Goal: Task Accomplishment & Management: Manage account settings

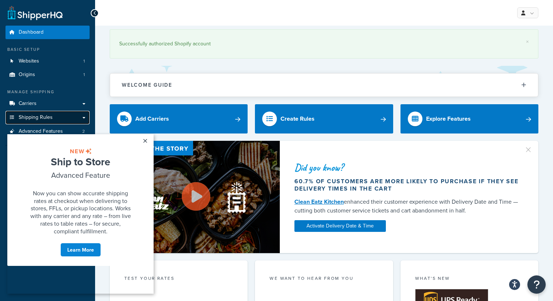
click at [64, 116] on link "Shipping Rules" at bounding box center [47, 118] width 84 height 14
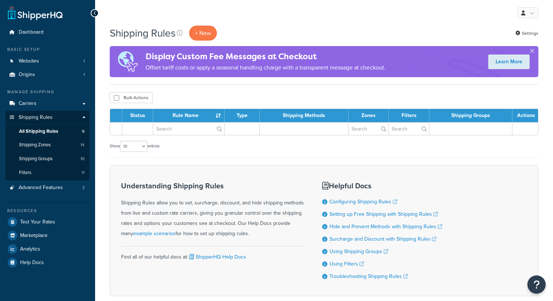
click at [145, 141] on select "10 15 25 50 100 1000" at bounding box center [133, 146] width 27 height 11
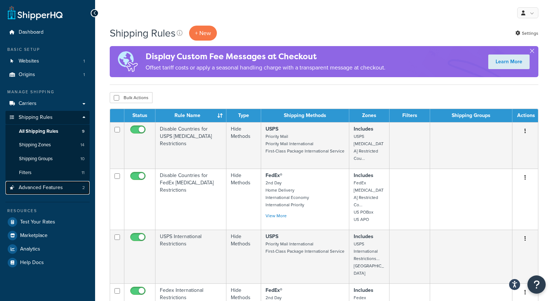
click at [69, 191] on link "Advanced Features 2" at bounding box center [47, 188] width 84 height 14
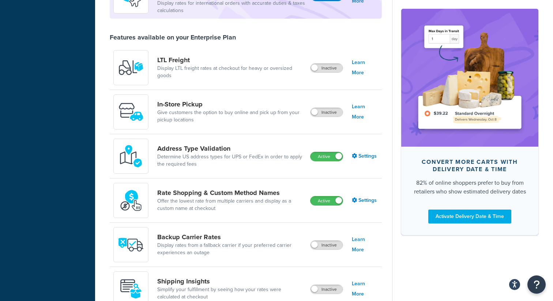
scroll to position [268, 0]
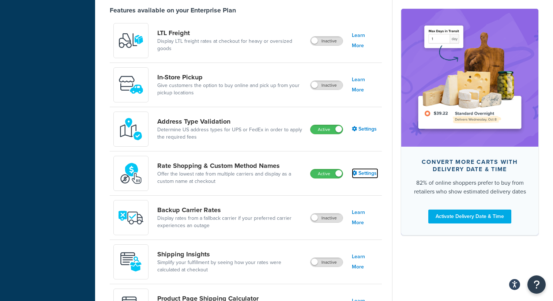
click at [363, 175] on link "Settings" at bounding box center [365, 173] width 26 height 10
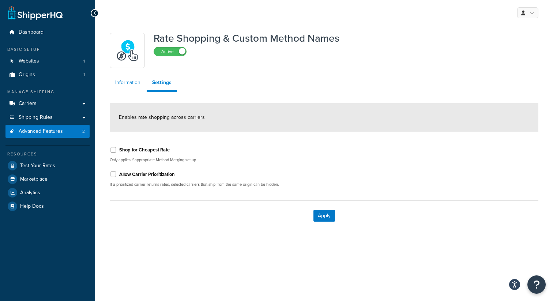
click at [132, 90] on link "Information" at bounding box center [128, 82] width 36 height 15
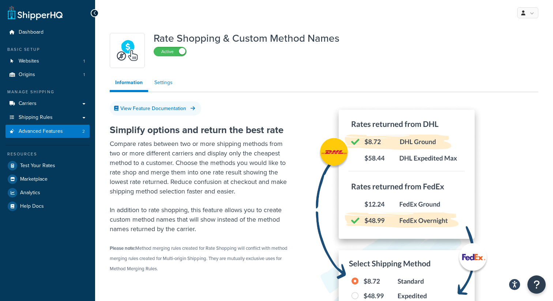
click at [153, 83] on link "Settings" at bounding box center [163, 82] width 29 height 15
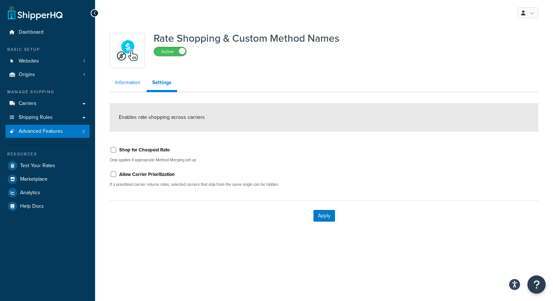
click at [131, 83] on link "Information" at bounding box center [128, 82] width 36 height 15
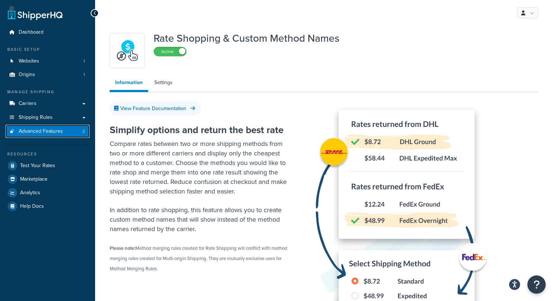
click at [70, 136] on link "Advanced Features 2" at bounding box center [47, 132] width 84 height 14
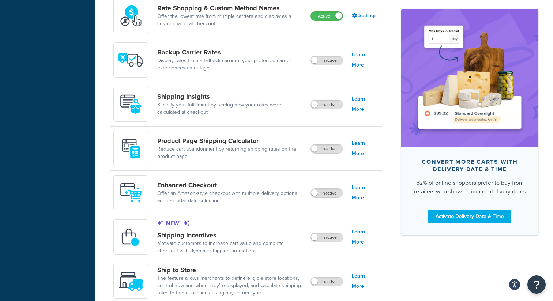
scroll to position [427, 0]
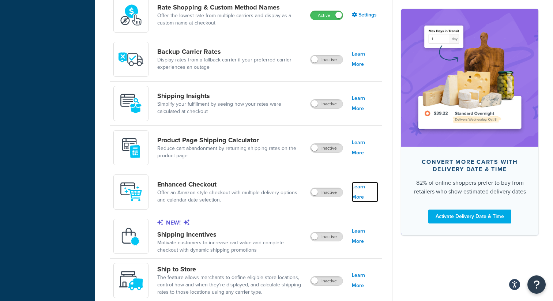
click at [370, 189] on link "Learn More" at bounding box center [365, 192] width 26 height 20
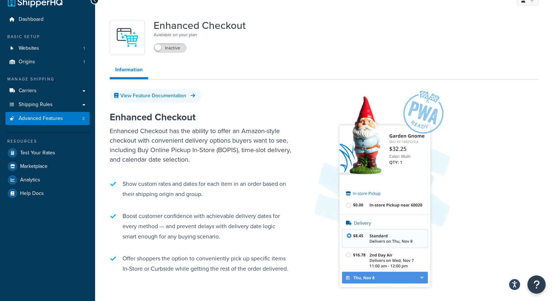
scroll to position [11, 0]
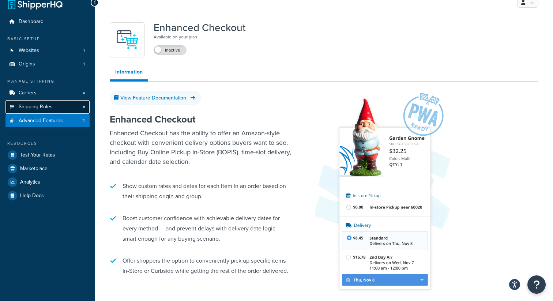
click at [61, 111] on link "Shipping Rules" at bounding box center [47, 107] width 84 height 14
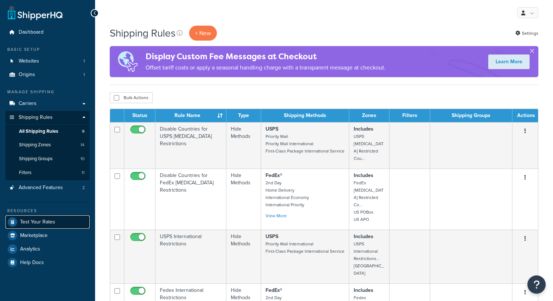
click at [51, 227] on link "Test Your Rates" at bounding box center [47, 221] width 84 height 13
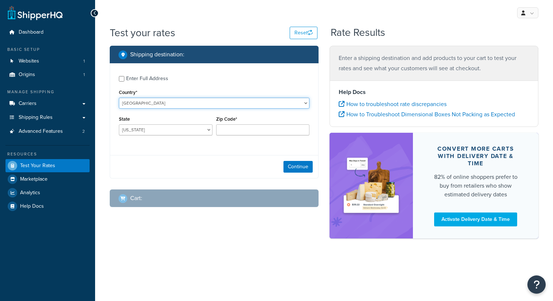
click at [236, 104] on select "United States United Kingdom Afghanistan Åland Islands Albania Algeria American…" at bounding box center [214, 103] width 191 height 11
select select "GB"
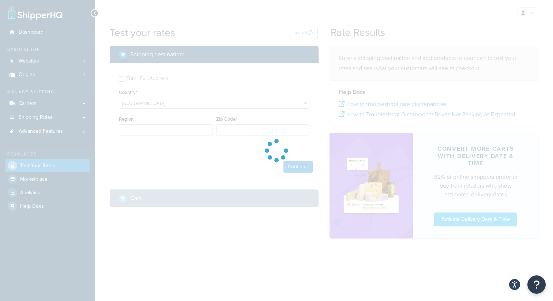
type input "AL"
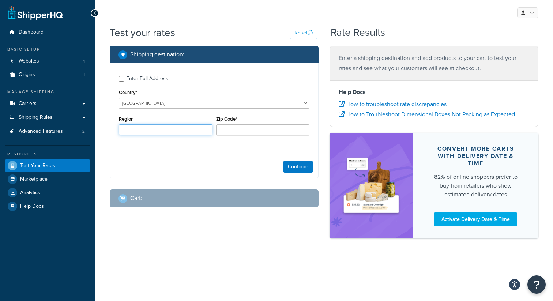
click at [208, 126] on input "Region" at bounding box center [166, 129] width 94 height 11
click at [184, 116] on div "Region" at bounding box center [166, 124] width 94 height 21
click at [293, 164] on button "Continue" at bounding box center [298, 167] width 29 height 12
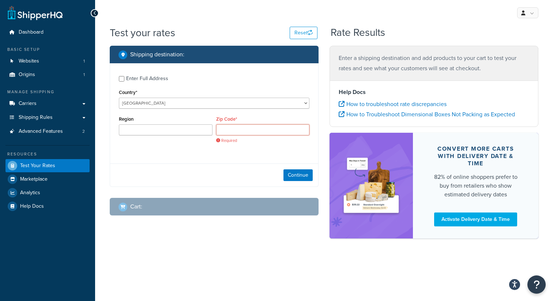
click at [241, 130] on input "Zip Code*" at bounding box center [263, 129] width 94 height 11
click at [235, 100] on select "United States United Kingdom Afghanistan Åland Islands Albania Algeria American…" at bounding box center [214, 103] width 191 height 11
click at [232, 126] on input "Zip Code*" at bounding box center [263, 129] width 94 height 11
paste input "EC2V 6AX"
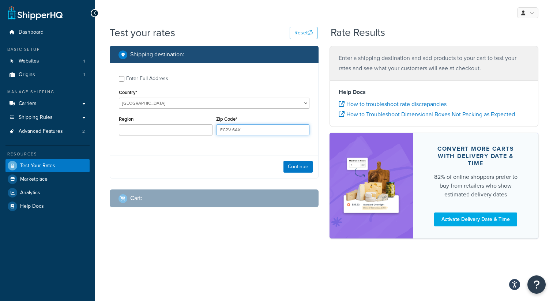
type input "EC2V 6AX"
click at [191, 127] on input "Region" at bounding box center [166, 129] width 94 height 11
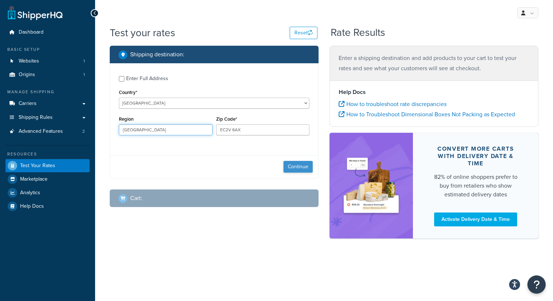
type input "London"
click at [290, 163] on button "Continue" at bounding box center [298, 167] width 29 height 12
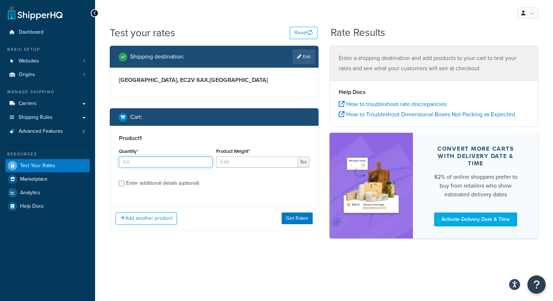
click at [196, 160] on input "Quantity*" at bounding box center [166, 162] width 94 height 11
type input "1"
click at [237, 160] on input "Product Weight*" at bounding box center [257, 162] width 82 height 11
type input "1"
click at [293, 221] on button "Get Rates" at bounding box center [297, 219] width 31 height 12
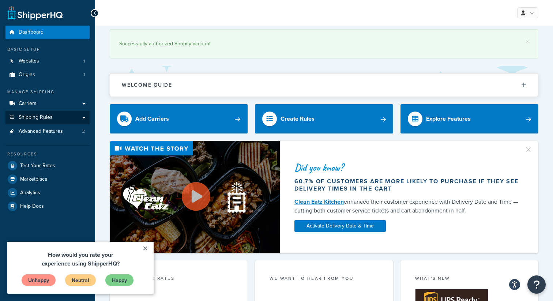
click at [59, 116] on link "Shipping Rules" at bounding box center [47, 118] width 84 height 14
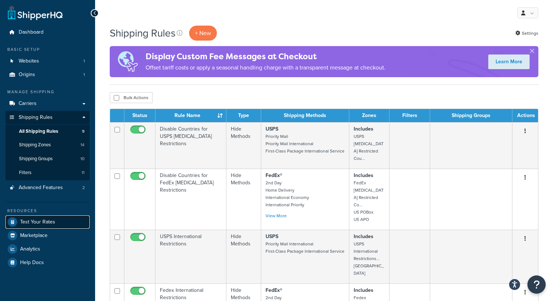
click at [53, 221] on span "Test Your Rates" at bounding box center [37, 222] width 35 height 6
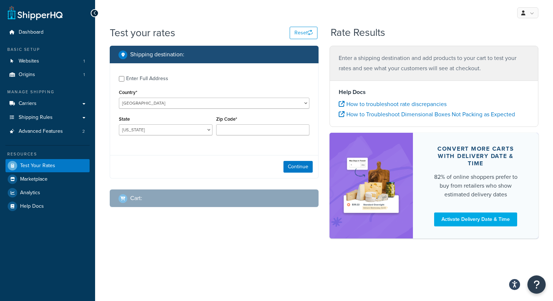
click at [154, 81] on div "Enter Full Address" at bounding box center [147, 79] width 42 height 10
click at [124, 81] on input "Enter Full Address" at bounding box center [121, 78] width 5 height 5
checkbox input "true"
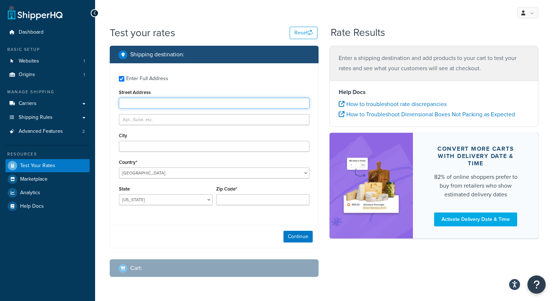
click at [199, 108] on input "Street Address" at bounding box center [214, 103] width 191 height 11
paste input "213-215 Tottenham Court Road"
type input "213-215 Tottenham Court Road"
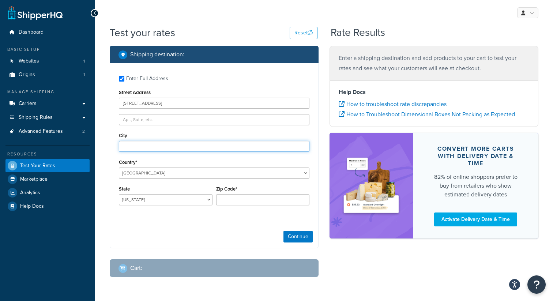
click at [210, 145] on input "City" at bounding box center [214, 146] width 191 height 11
type input "London"
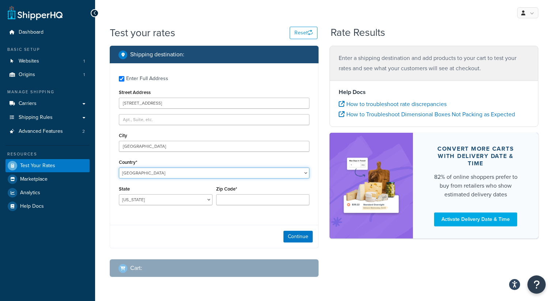
click at [225, 174] on select "United States United Kingdom Afghanistan Åland Islands Albania Algeria American…" at bounding box center [214, 173] width 191 height 11
select select "GB"
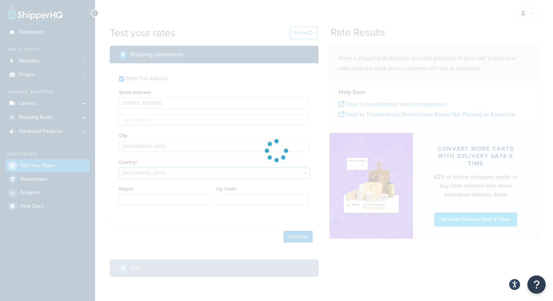
type input "AL"
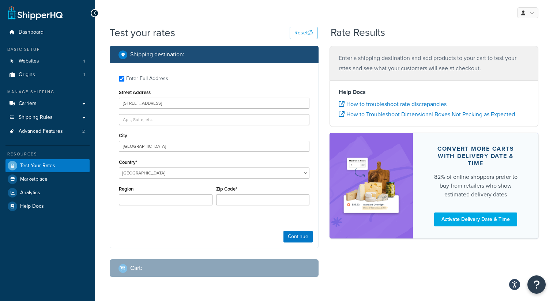
click at [214, 202] on div "Region Zip Code*" at bounding box center [214, 197] width 194 height 27
click at [229, 202] on input "Zip Code*" at bounding box center [263, 199] width 94 height 11
click at [186, 199] on input "Region" at bounding box center [166, 199] width 94 height 11
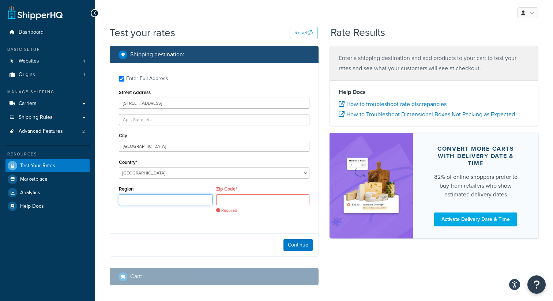
paste input "W1T 7PS"
type input "W1T 7PS"
paste input "W1T 7PS"
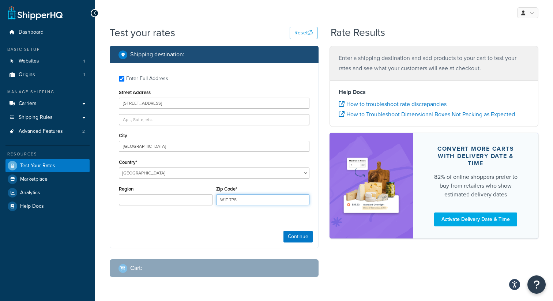
type input "W1T 7PS"
click at [172, 192] on div "Region" at bounding box center [166, 194] width 94 height 21
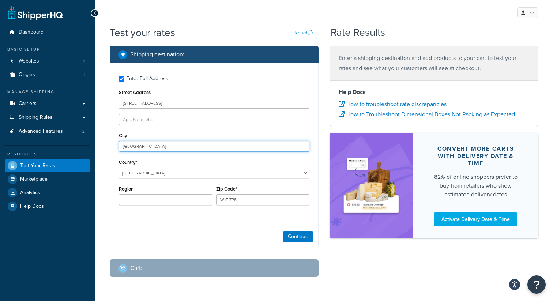
click at [164, 146] on input "London" at bounding box center [214, 146] width 191 height 11
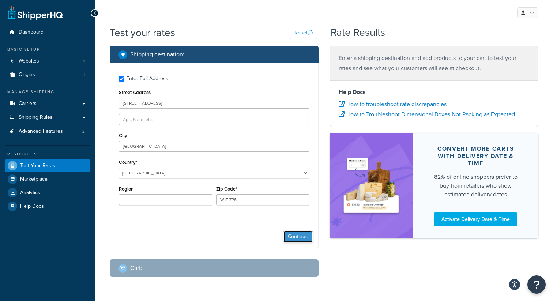
click at [289, 235] on button "Continue" at bounding box center [298, 237] width 29 height 12
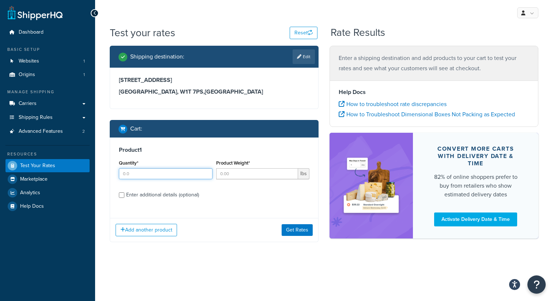
click at [195, 175] on input "Quantity*" at bounding box center [166, 173] width 94 height 11
type input "1"
click at [245, 175] on input "Product Weight*" at bounding box center [257, 173] width 82 height 11
type input "1"
click at [293, 228] on button "Get Rates" at bounding box center [297, 230] width 31 height 12
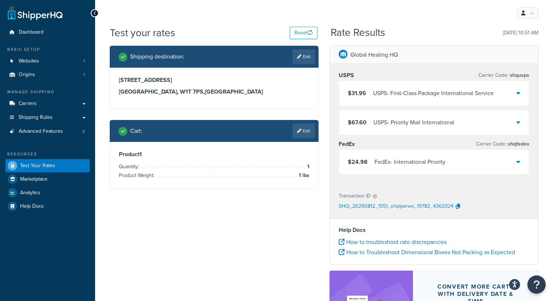
click at [377, 168] on div "$24.98 FedEx - International Priority" at bounding box center [434, 162] width 190 height 25
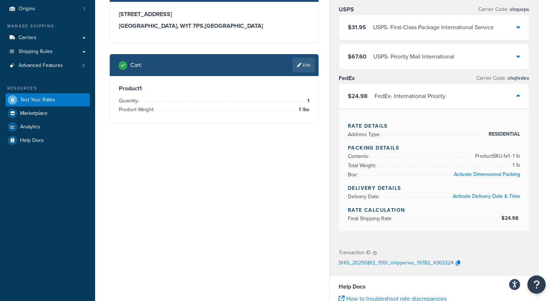
scroll to position [16, 0]
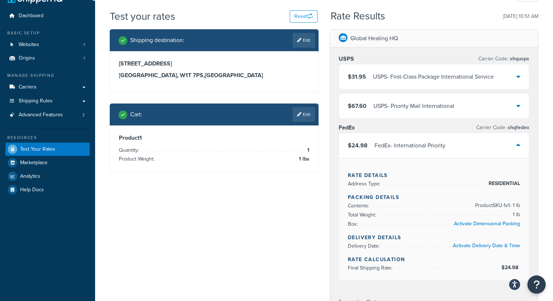
click at [400, 153] on div "$24.98 FedEx - International Priority" at bounding box center [434, 145] width 190 height 25
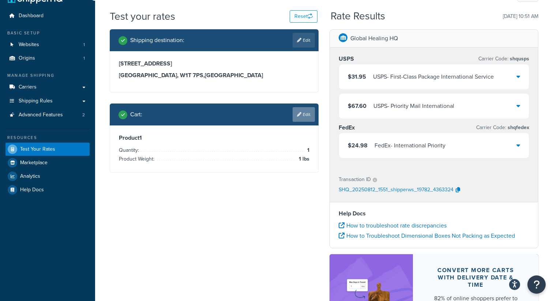
click at [300, 111] on link "Edit" at bounding box center [304, 114] width 22 height 15
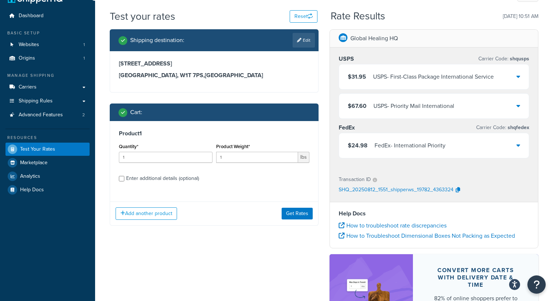
click at [164, 180] on div "Enter additional details (optional)" at bounding box center [162, 178] width 73 height 10
click at [124, 180] on input "Enter additional details (optional)" at bounding box center [121, 178] width 5 height 5
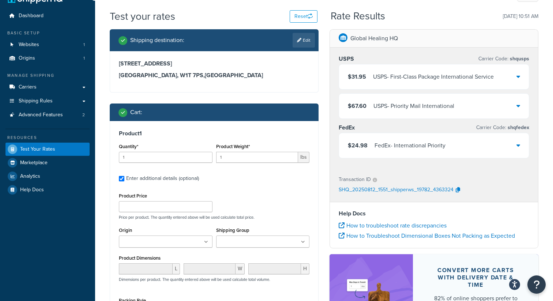
click at [165, 179] on div "Enter additional details (optional)" at bounding box center [162, 178] width 73 height 10
click at [124, 179] on input "Enter additional details (optional)" at bounding box center [121, 178] width 5 height 5
checkbox input "false"
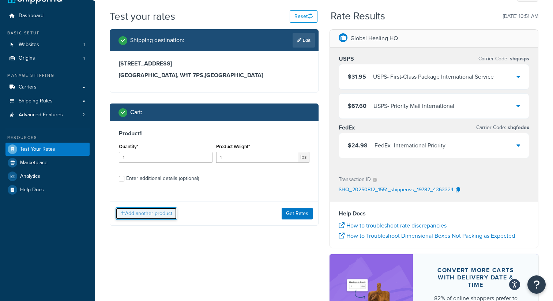
click at [158, 209] on button "Add another product" at bounding box center [146, 213] width 61 height 12
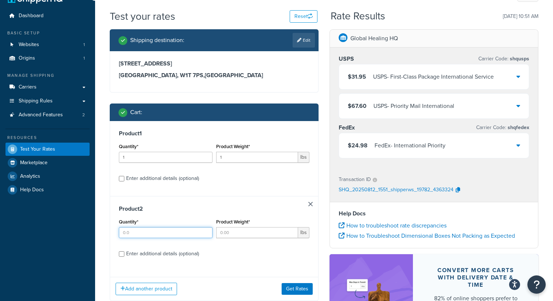
click at [182, 231] on input "Quantity*" at bounding box center [166, 232] width 94 height 11
type input "1"
click at [236, 232] on input "Product Weight*" at bounding box center [257, 232] width 82 height 11
type input "1"
click at [247, 256] on label "Enter additional details (optional)" at bounding box center [217, 253] width 183 height 12
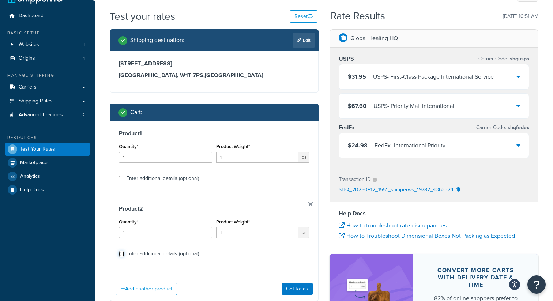
click at [124, 256] on input "Enter additional details (optional)" at bounding box center [121, 253] width 5 height 5
checkbox input "true"
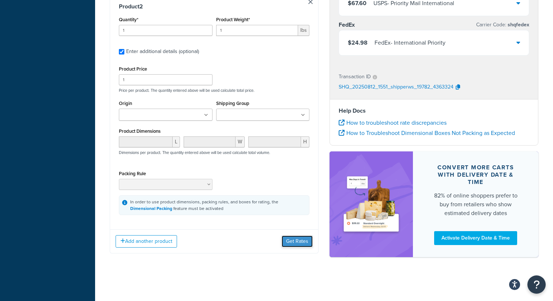
click at [299, 240] on button "Get Rates" at bounding box center [297, 242] width 31 height 12
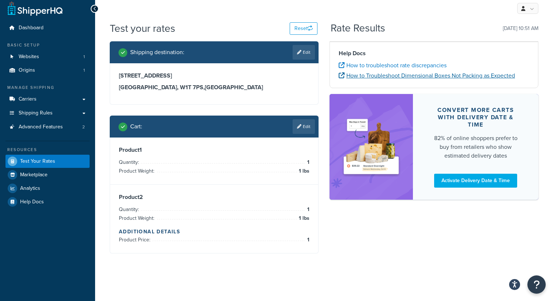
scroll to position [0, 0]
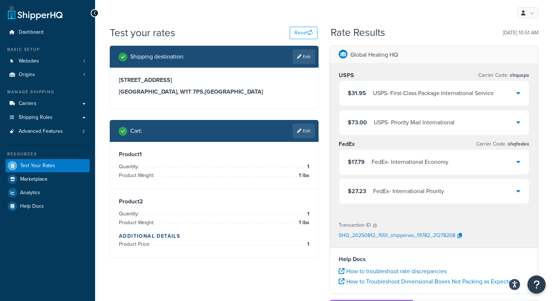
click at [516, 145] on span "shqfedex" at bounding box center [517, 144] width 23 height 8
click at [68, 131] on link "Advanced Features 2" at bounding box center [47, 132] width 84 height 14
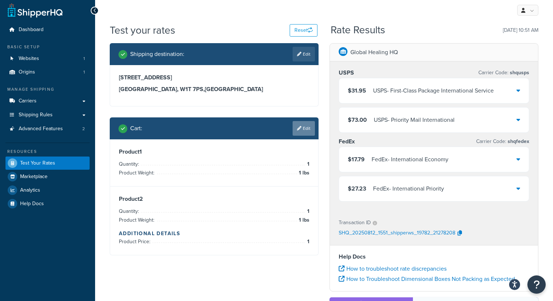
click at [302, 124] on link "Edit" at bounding box center [304, 128] width 22 height 15
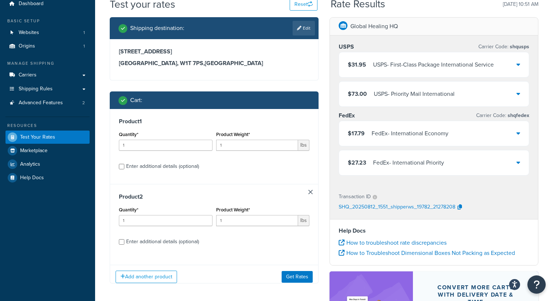
scroll to position [42, 0]
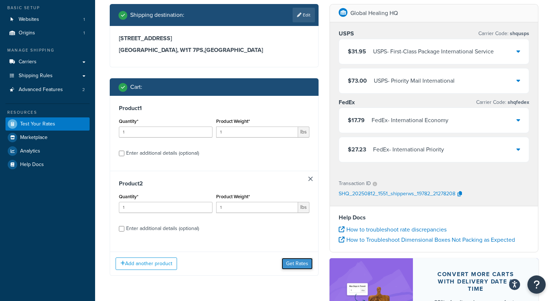
click at [290, 259] on button "Get Rates" at bounding box center [297, 264] width 31 height 12
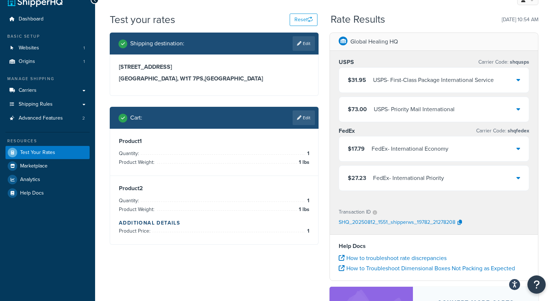
scroll to position [14, 0]
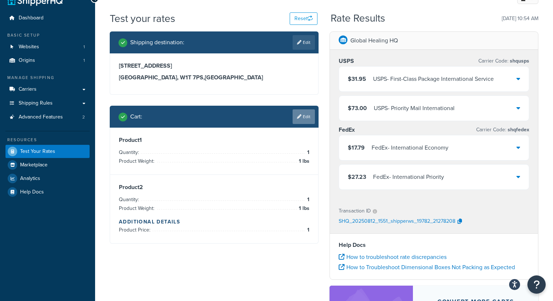
click at [303, 122] on link "Edit" at bounding box center [304, 116] width 22 height 15
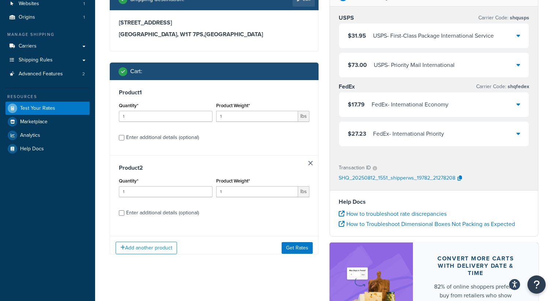
scroll to position [63, 0]
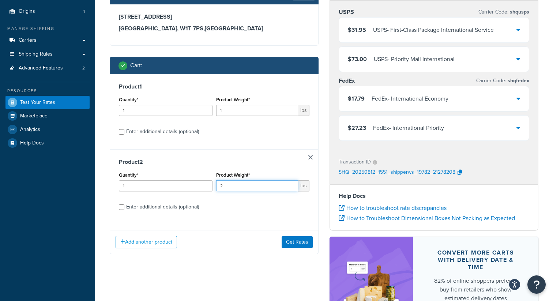
type input "2"
click at [292, 184] on input "2" at bounding box center [257, 185] width 82 height 11
click at [297, 240] on button "Get Rates" at bounding box center [297, 242] width 31 height 12
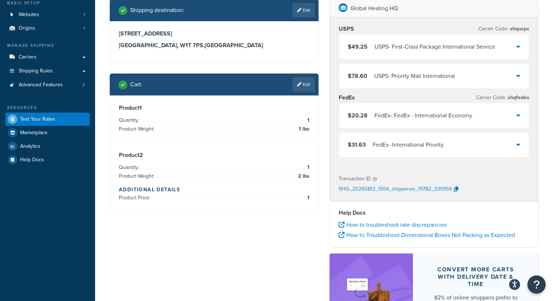
scroll to position [46, 0]
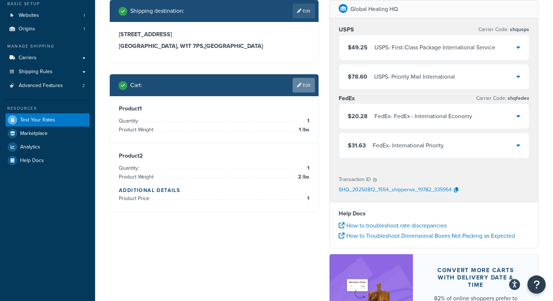
click at [305, 89] on link "Edit" at bounding box center [304, 85] width 22 height 15
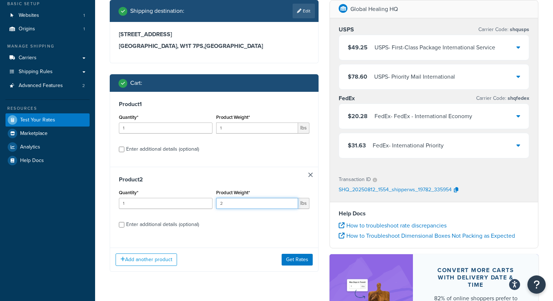
click at [276, 199] on input "2" at bounding box center [257, 203] width 82 height 11
type input "2"
type input "1"
click at [297, 246] on div "Product 1 Quantity* 1 Product Weight* 1 lbs Enter additional details (optional)…" at bounding box center [214, 182] width 209 height 180
click at [297, 260] on button "Get Rates" at bounding box center [297, 260] width 31 height 12
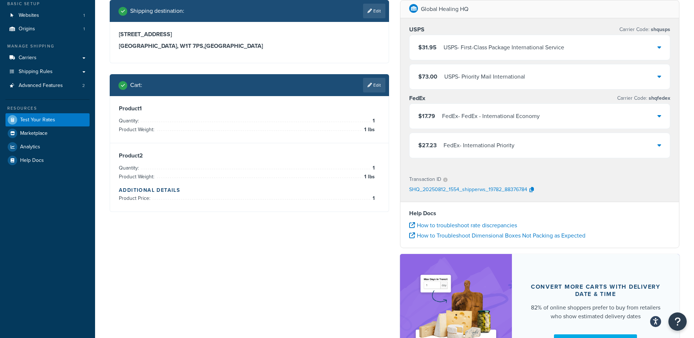
click at [507, 148] on div "FedEx - International Priority" at bounding box center [479, 145] width 71 height 10
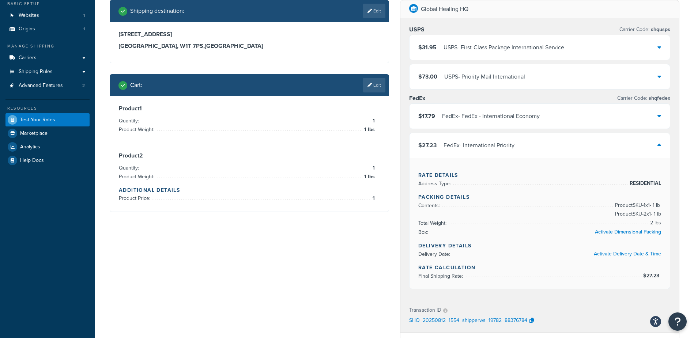
click at [507, 148] on div "FedEx - International Priority" at bounding box center [479, 145] width 71 height 10
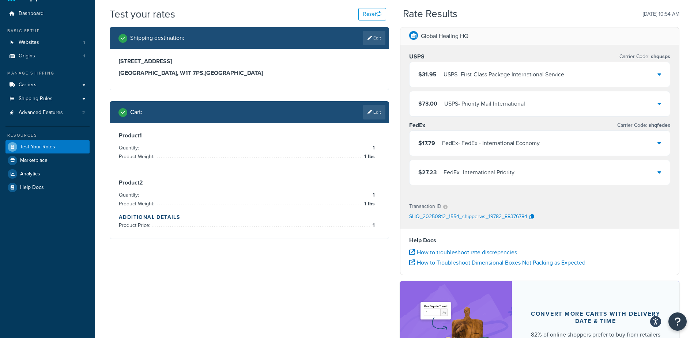
scroll to position [3, 0]
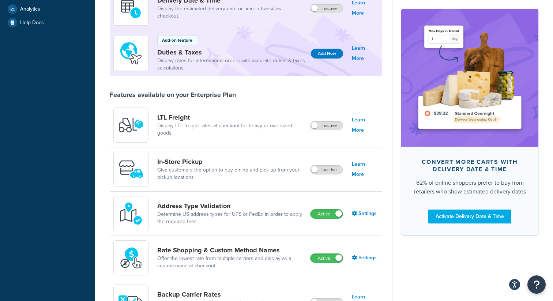
scroll to position [195, 0]
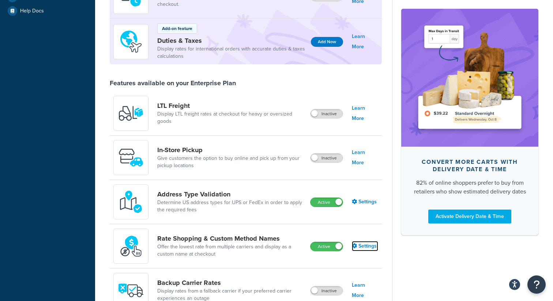
click at [356, 246] on icon at bounding box center [354, 245] width 5 height 5
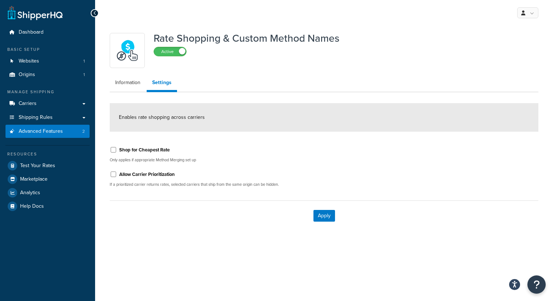
click at [187, 124] on div "Enables rate shopping across carriers" at bounding box center [324, 117] width 429 height 29
click at [187, 120] on span "Enables rate shopping across carriers" at bounding box center [162, 117] width 86 height 8
click at [136, 81] on link "Information" at bounding box center [128, 82] width 36 height 15
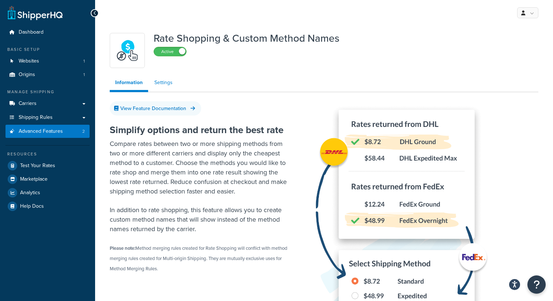
click at [156, 81] on link "Settings" at bounding box center [163, 82] width 29 height 15
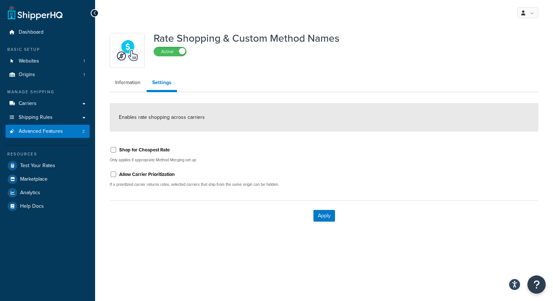
click at [162, 120] on span "Enables rate shopping across carriers" at bounding box center [162, 117] width 86 height 8
click at [134, 84] on link "Information" at bounding box center [128, 82] width 36 height 15
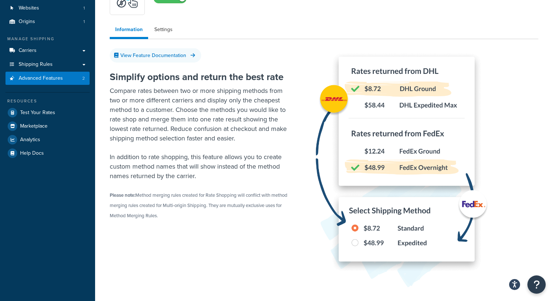
scroll to position [50, 0]
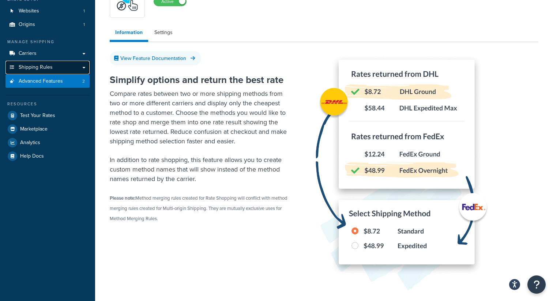
click at [77, 66] on link "Shipping Rules" at bounding box center [47, 68] width 84 height 14
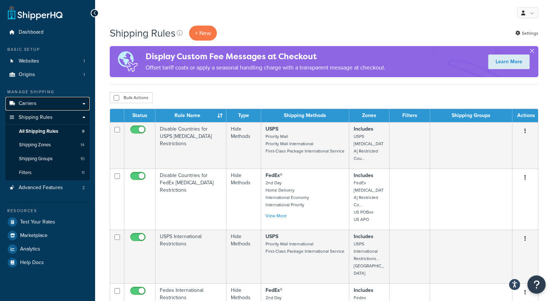
click at [70, 105] on link "Carriers" at bounding box center [47, 104] width 84 height 14
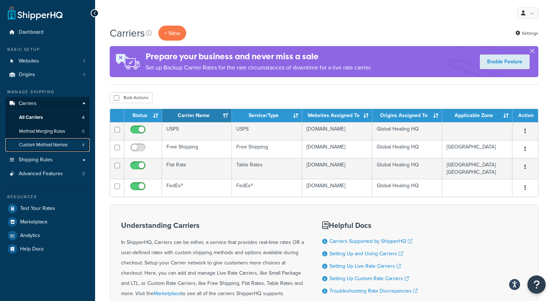
click at [67, 143] on span "Custom Method Names" at bounding box center [43, 145] width 49 height 6
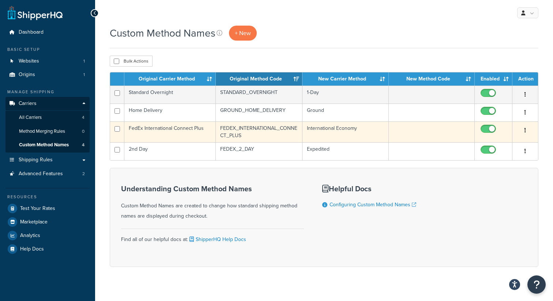
click at [534, 130] on td "Edit Duplicate [GEOGRAPHIC_DATA]" at bounding box center [526, 131] width 26 height 21
click at [528, 130] on button "button" at bounding box center [525, 131] width 10 height 12
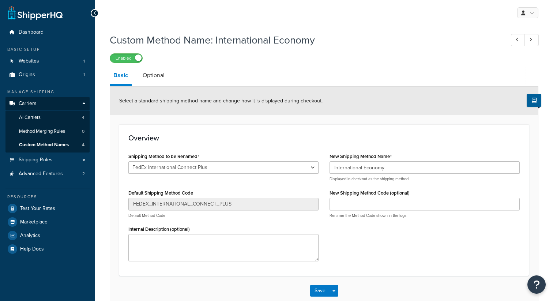
select select "463075"
click at [351, 167] on input "International Economy" at bounding box center [425, 167] width 190 height 12
type input "FedEx - International Economy"
click at [323, 288] on button "Save" at bounding box center [320, 291] width 20 height 12
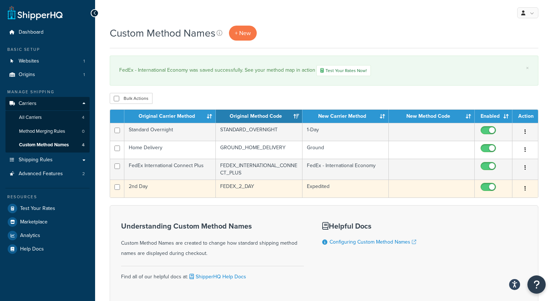
click at [526, 188] on icon "button" at bounding box center [525, 188] width 1 height 5
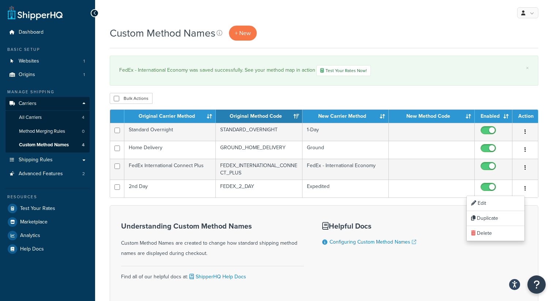
click at [445, 79] on div "× FedEx - International Economy was saved successfully. See your method map in …" at bounding box center [324, 71] width 429 height 30
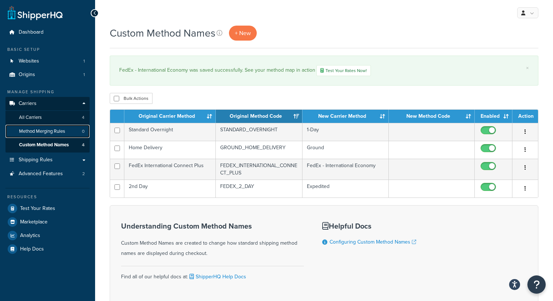
click at [53, 133] on span "Method Merging Rules" at bounding box center [42, 131] width 46 height 6
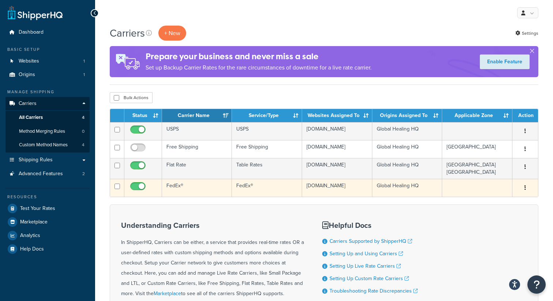
click at [525, 194] on button "button" at bounding box center [525, 188] width 10 height 12
click at [510, 212] on link "Edit" at bounding box center [496, 208] width 58 height 15
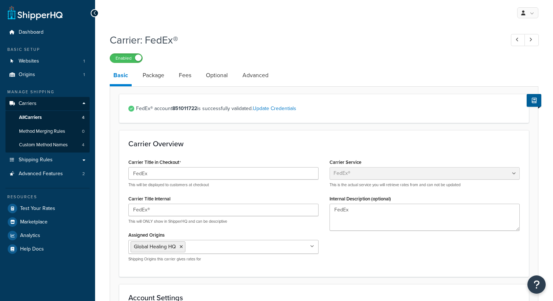
select select "fedEx"
select select "REGULAR_PICKUP"
select select "YOUR_PACKAGING"
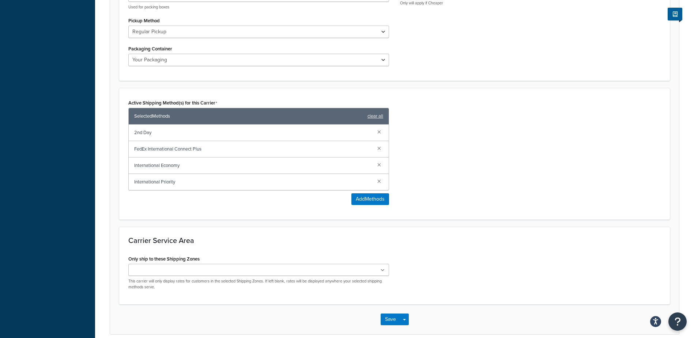
scroll to position [368, 0]
click at [167, 166] on span "International Economy" at bounding box center [252, 165] width 237 height 10
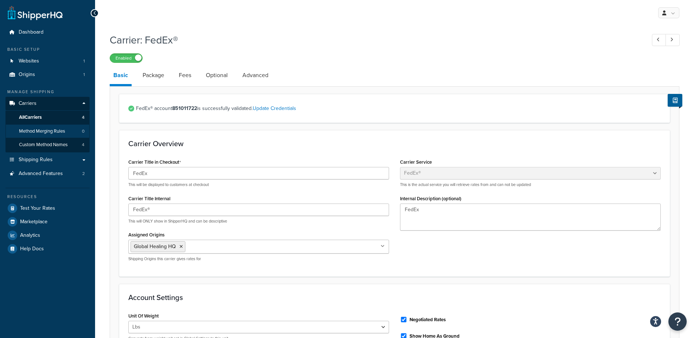
scroll to position [1, 0]
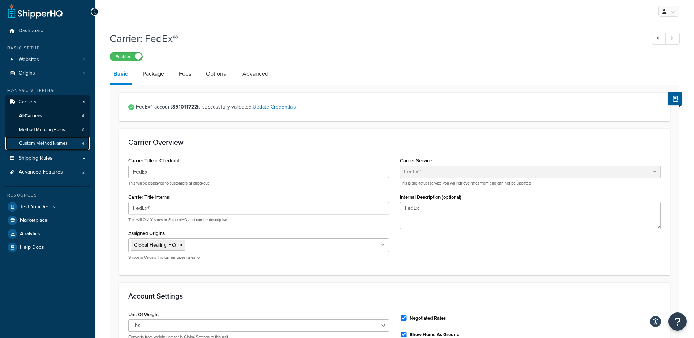
click at [50, 143] on span "Custom Method Names" at bounding box center [43, 143] width 49 height 6
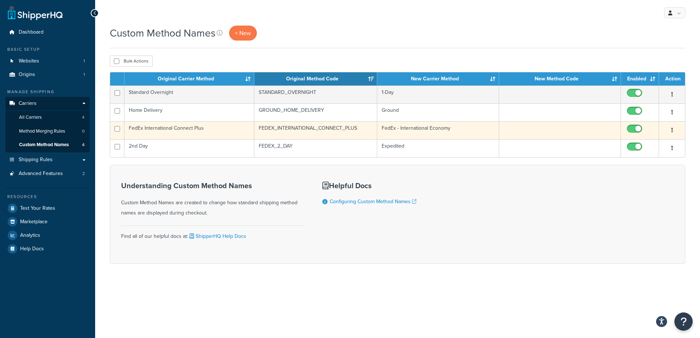
click at [672, 130] on button "button" at bounding box center [672, 131] width 10 height 12
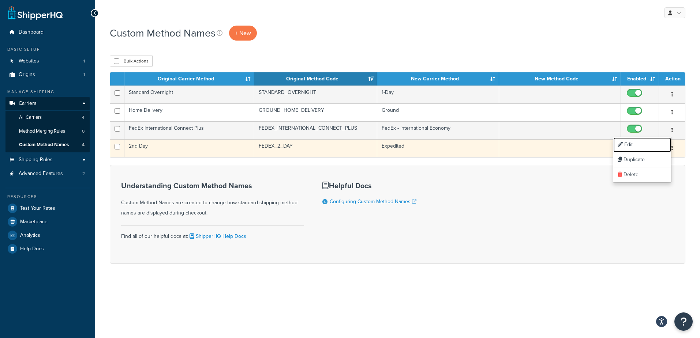
click at [646, 143] on link "Edit" at bounding box center [642, 145] width 58 height 15
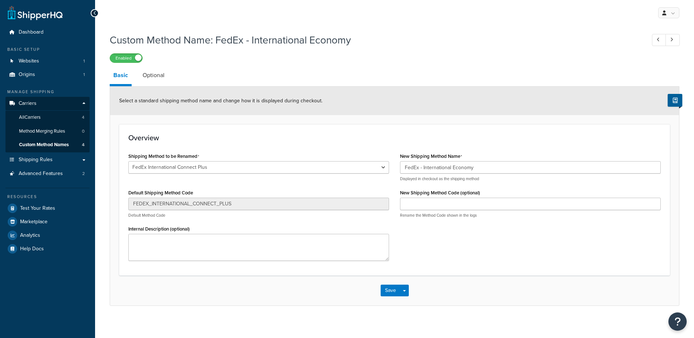
select select "463075"
drag, startPoint x: 422, startPoint y: 168, endPoint x: 371, endPoint y: 166, distance: 51.6
click at [371, 166] on div "Shipping Method to be Renamed 2nd Day International Economy International Prior…" at bounding box center [395, 209] width 544 height 116
type input "International Economy"
click at [390, 286] on button "Save" at bounding box center [391, 291] width 20 height 12
